Goal: Navigation & Orientation: Find specific page/section

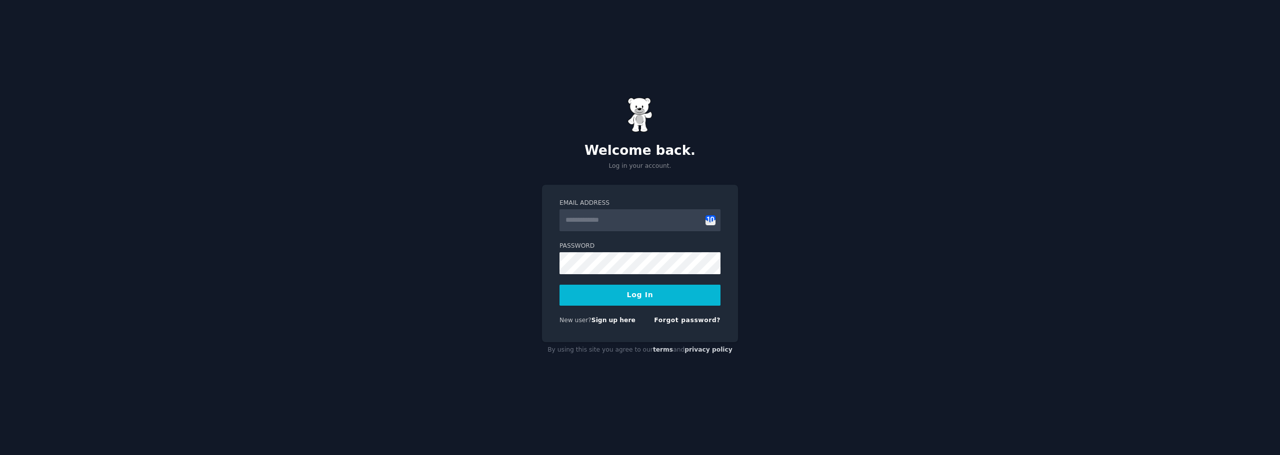
click at [592, 218] on input "Email Address" at bounding box center [639, 220] width 161 height 22
click at [593, 223] on input "Email Address" at bounding box center [639, 220] width 161 height 22
type input "**********"
click at [635, 292] on button "Log In" at bounding box center [639, 295] width 161 height 21
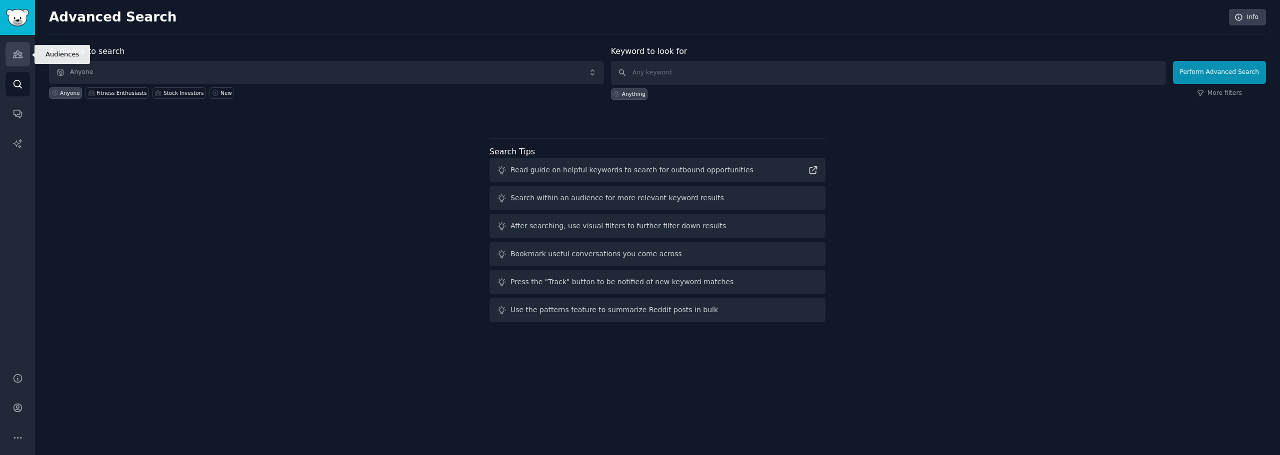
click at [16, 53] on icon "Sidebar" at bounding box center [17, 54] width 9 height 7
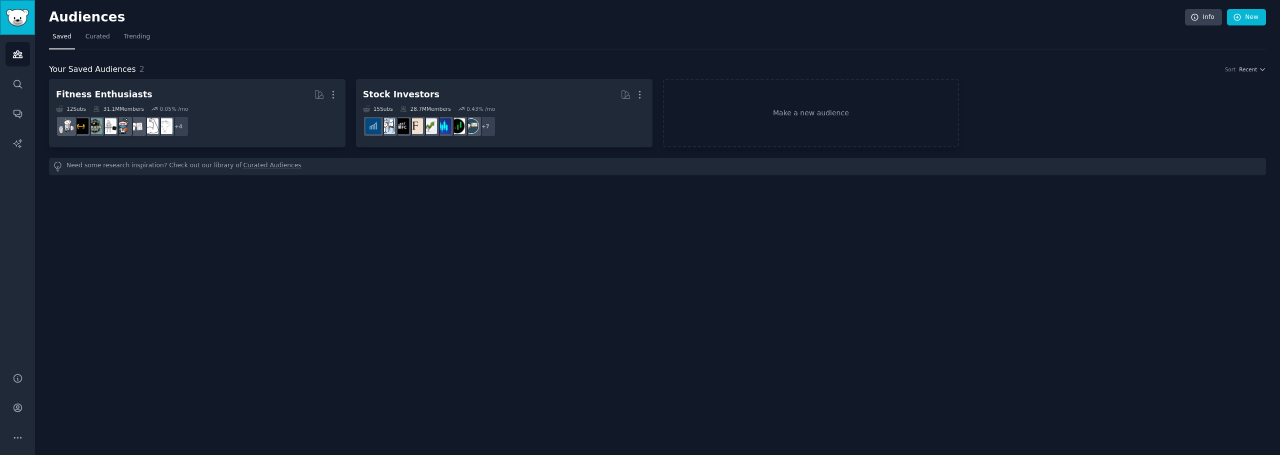
click at [19, 14] on img "Sidebar" at bounding box center [17, 17] width 23 height 17
click at [13, 17] on img "Sidebar" at bounding box center [17, 17] width 23 height 17
click at [17, 79] on icon "Sidebar" at bounding box center [17, 84] width 10 height 10
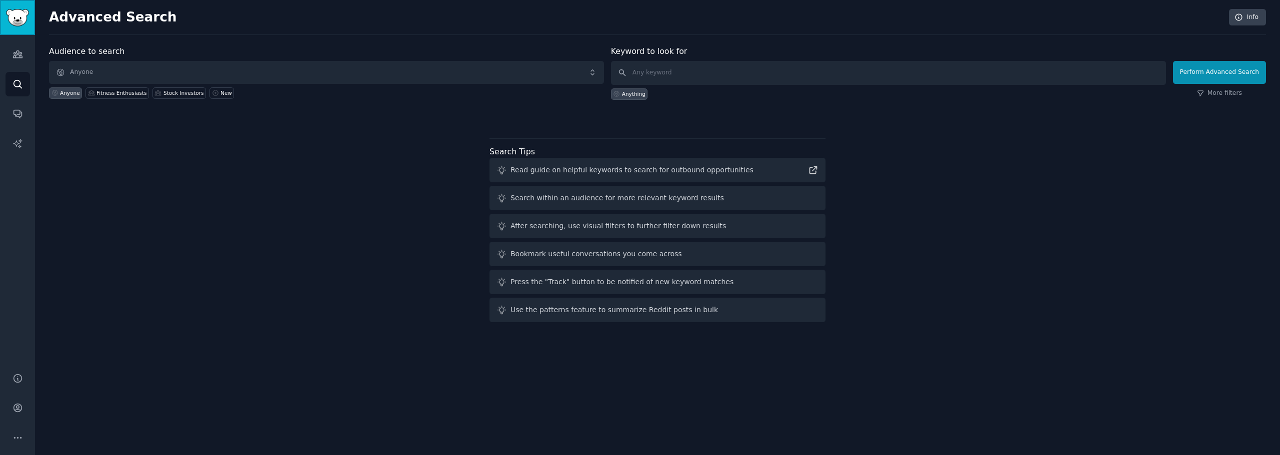
click at [17, 19] on img "Sidebar" at bounding box center [17, 17] width 23 height 17
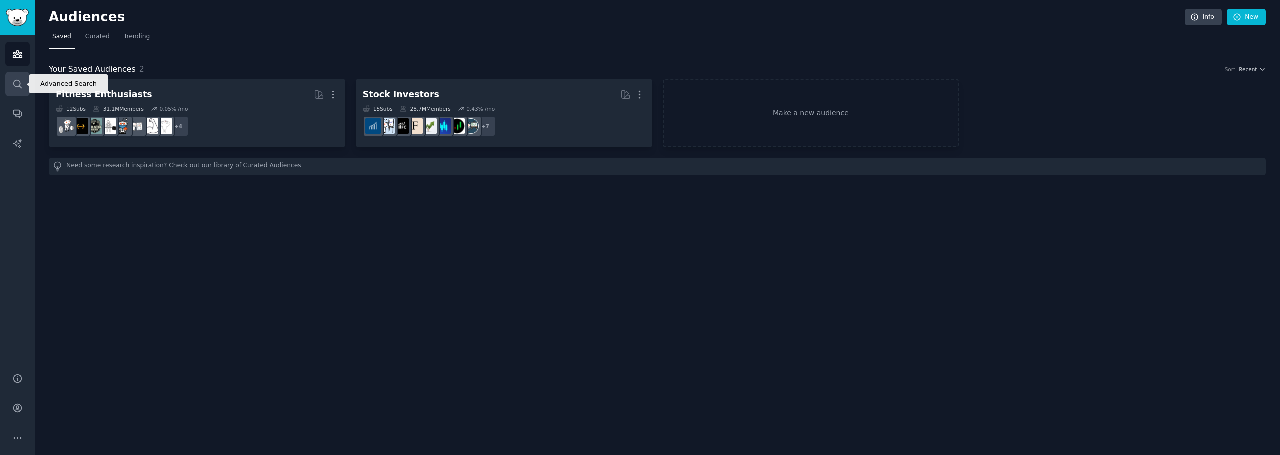
click at [18, 82] on icon "Sidebar" at bounding box center [17, 84] width 10 height 10
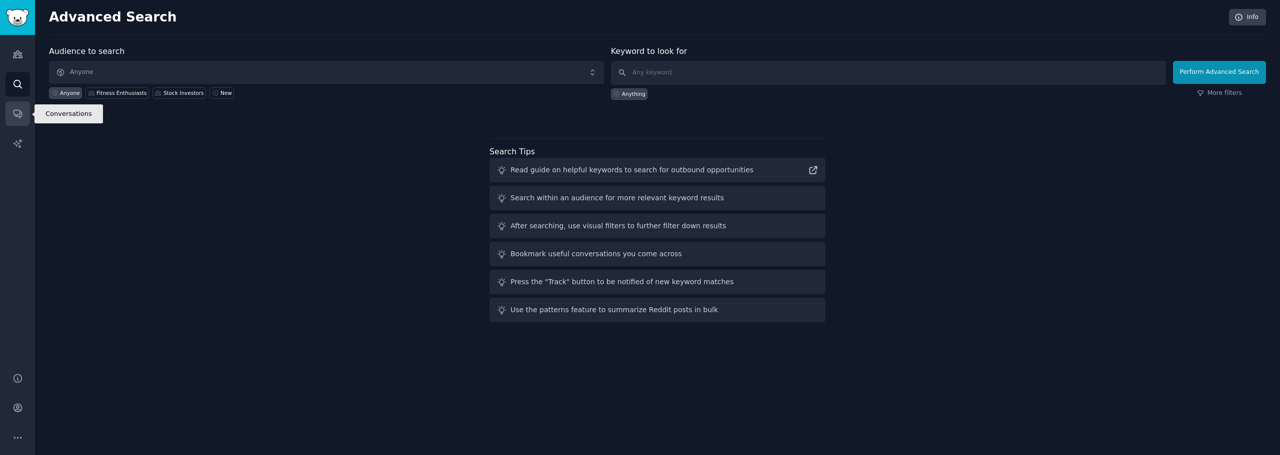
click at [20, 112] on icon "Sidebar" at bounding box center [17, 113] width 10 height 10
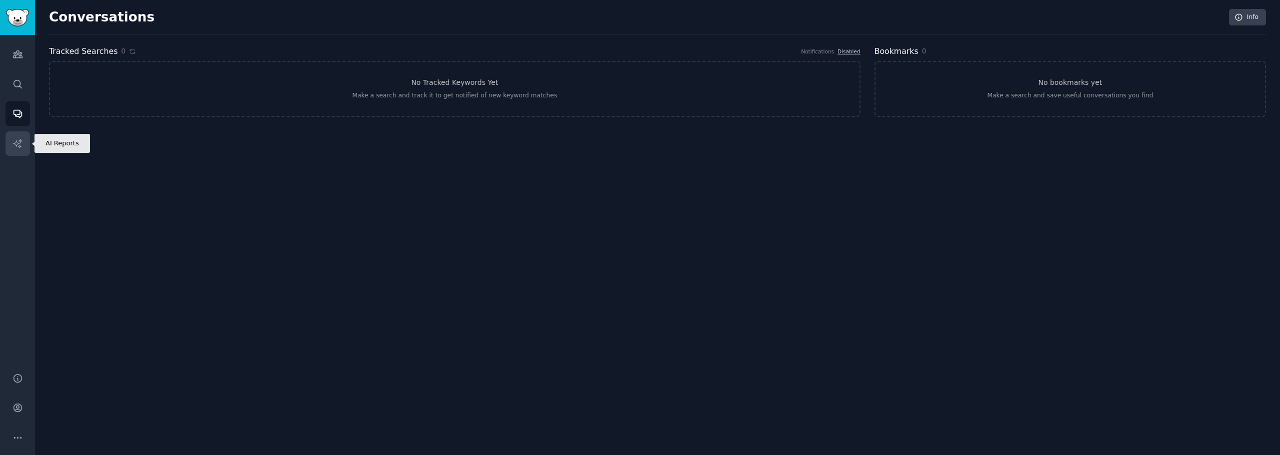
click at [18, 138] on icon "Sidebar" at bounding box center [17, 143] width 10 height 10
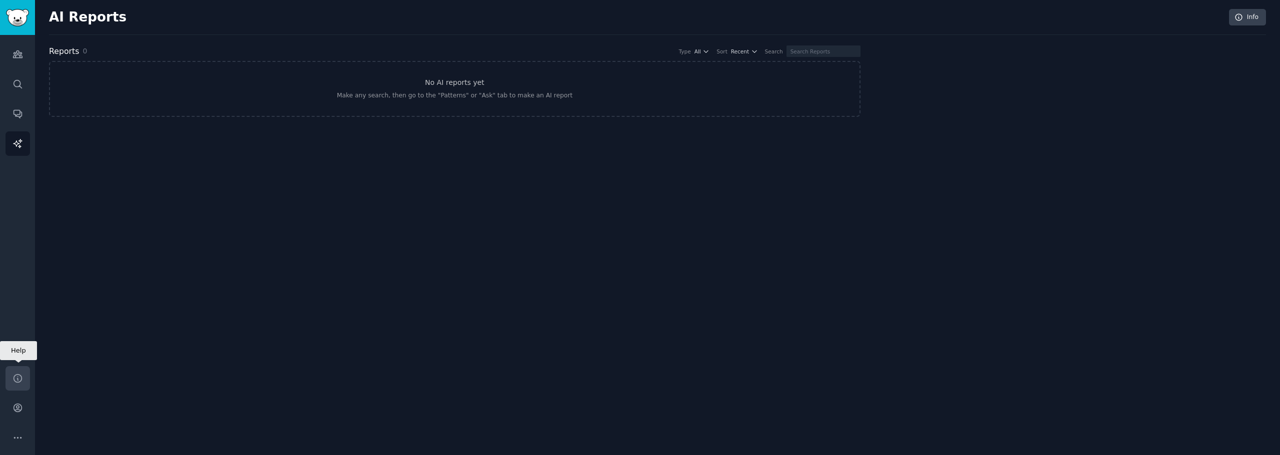
click at [20, 382] on icon "Sidebar" at bounding box center [17, 378] width 10 height 10
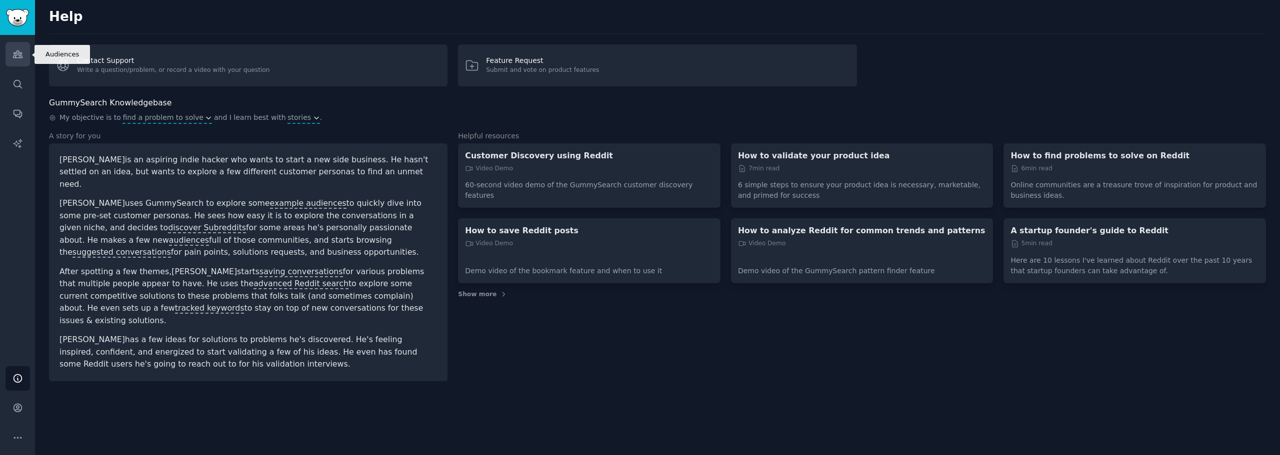
click at [15, 52] on icon "Sidebar" at bounding box center [17, 54] width 10 height 10
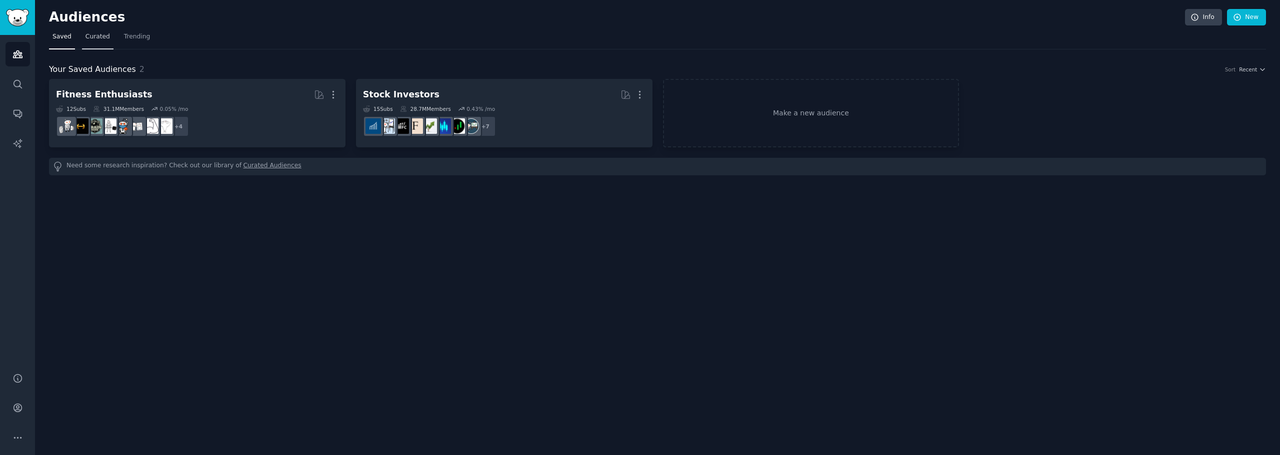
click at [93, 36] on span "Curated" at bounding box center [97, 36] width 24 height 9
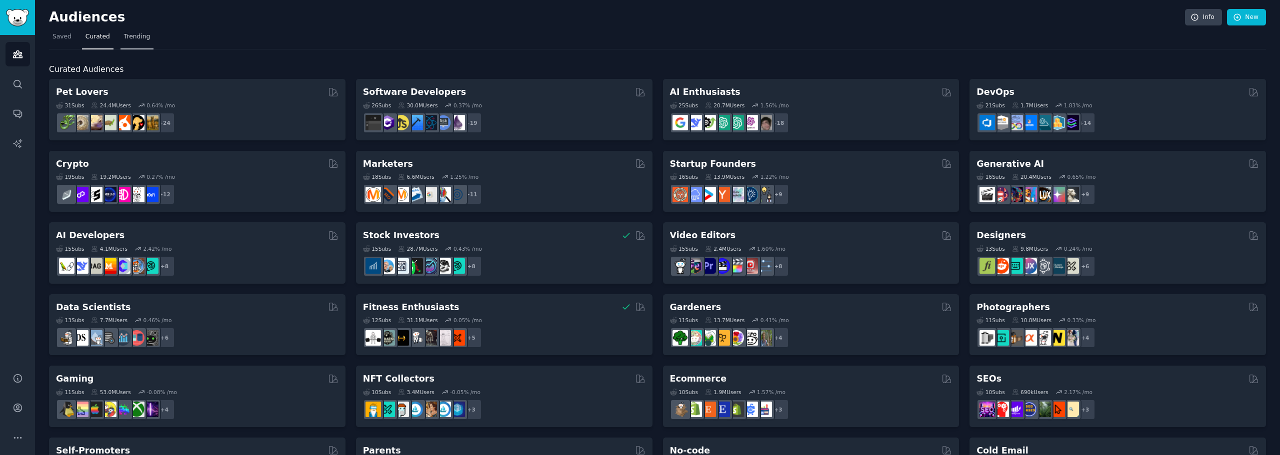
click at [126, 36] on span "Trending" at bounding box center [137, 36] width 26 height 9
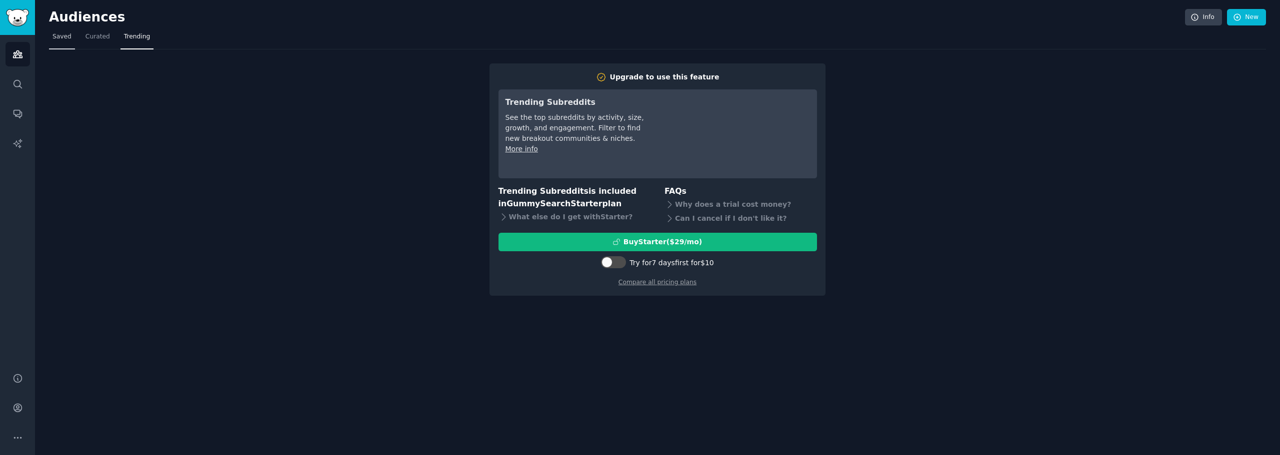
click at [53, 37] on span "Saved" at bounding box center [61, 36] width 19 height 9
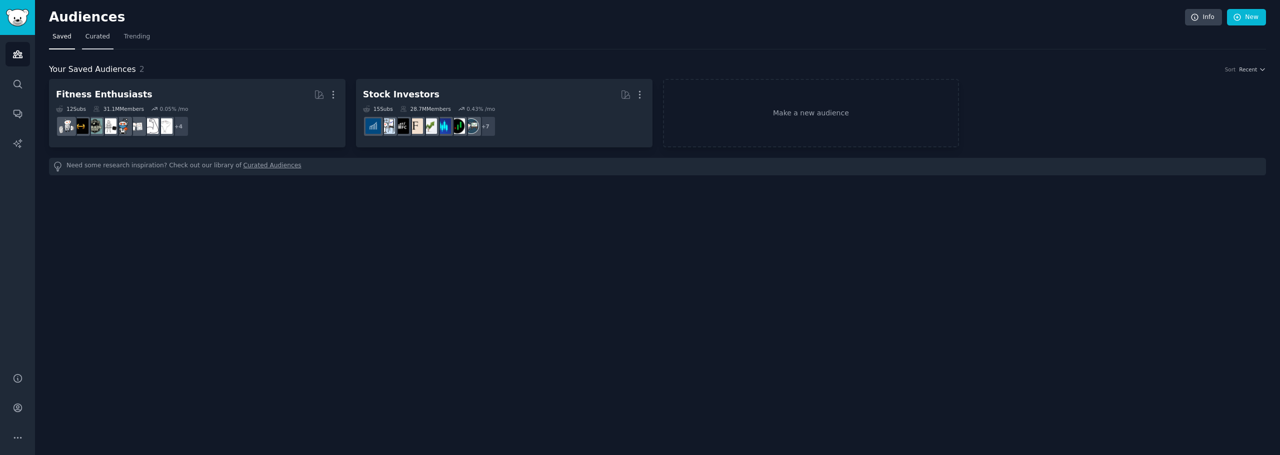
click at [94, 36] on span "Curated" at bounding box center [97, 36] width 24 height 9
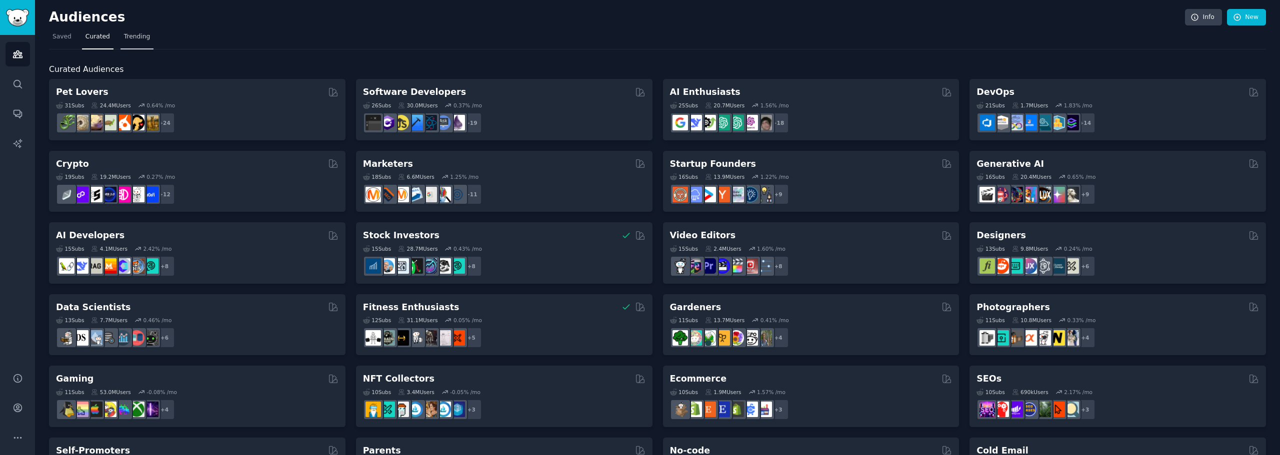
click at [127, 38] on span "Trending" at bounding box center [137, 36] width 26 height 9
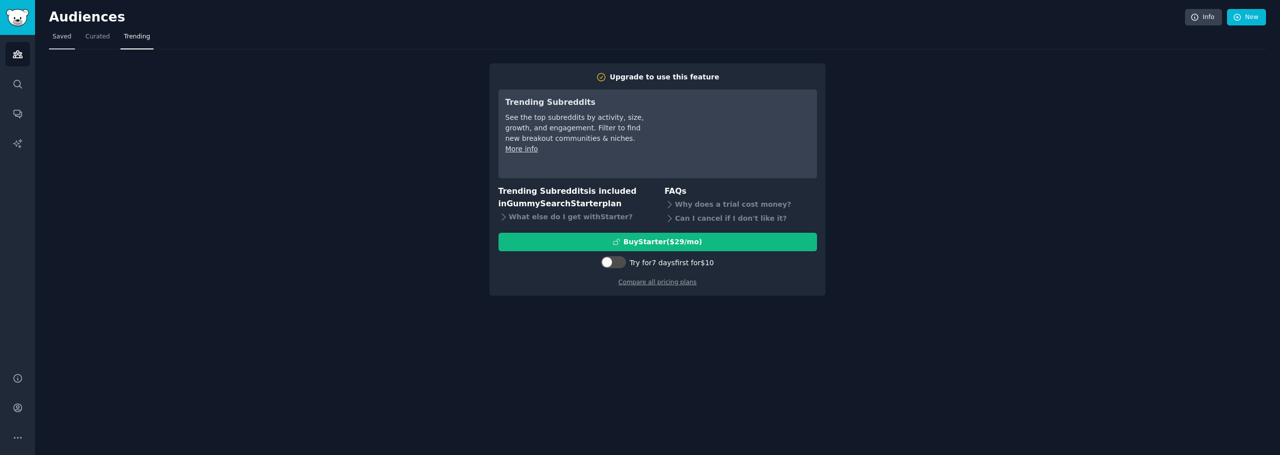
click at [64, 41] on link "Saved" at bounding box center [62, 39] width 26 height 20
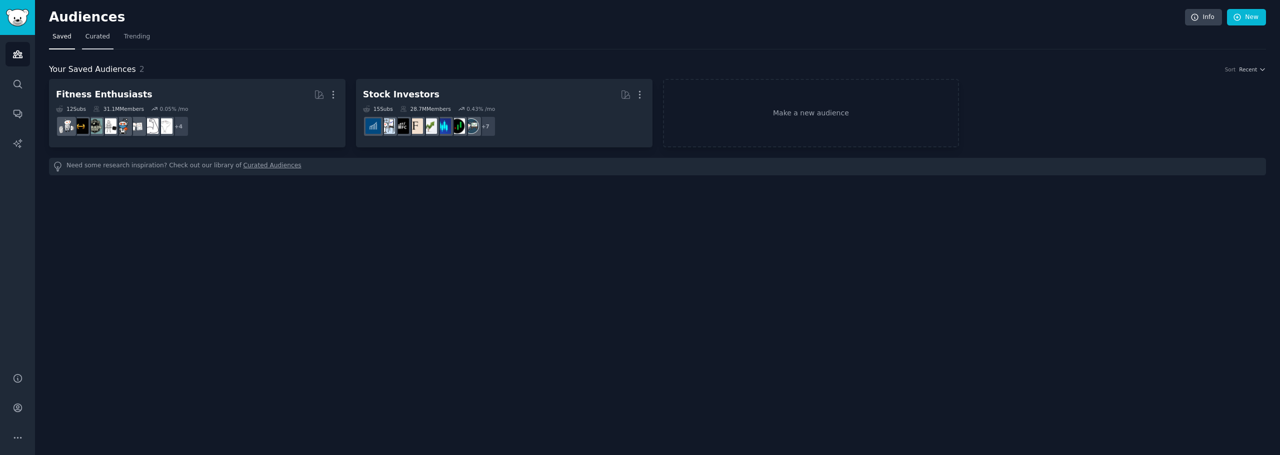
click at [93, 40] on span "Curated" at bounding box center [97, 36] width 24 height 9
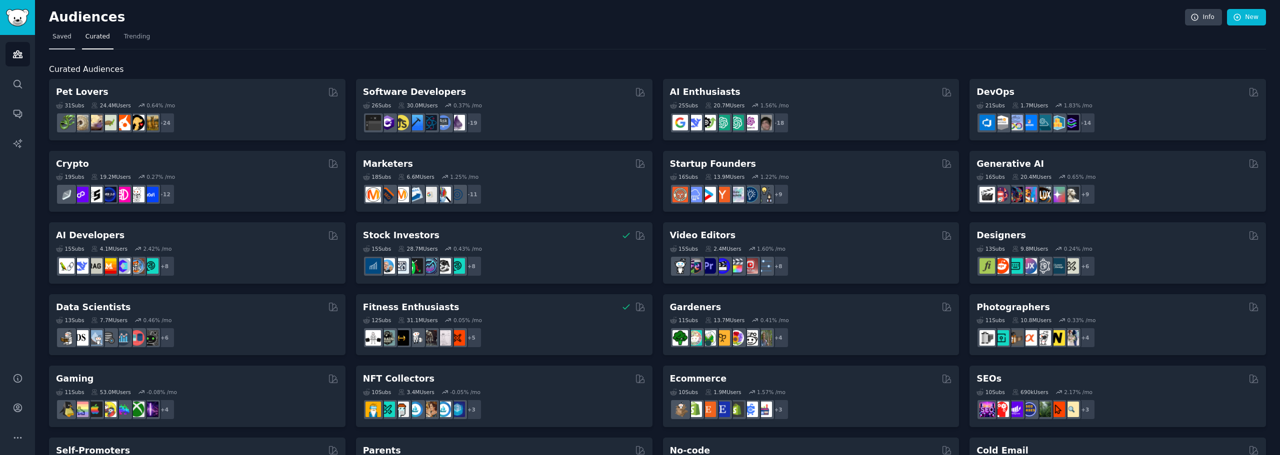
click at [56, 34] on span "Saved" at bounding box center [61, 36] width 19 height 9
